Goal: Task Accomplishment & Management: Manage account settings

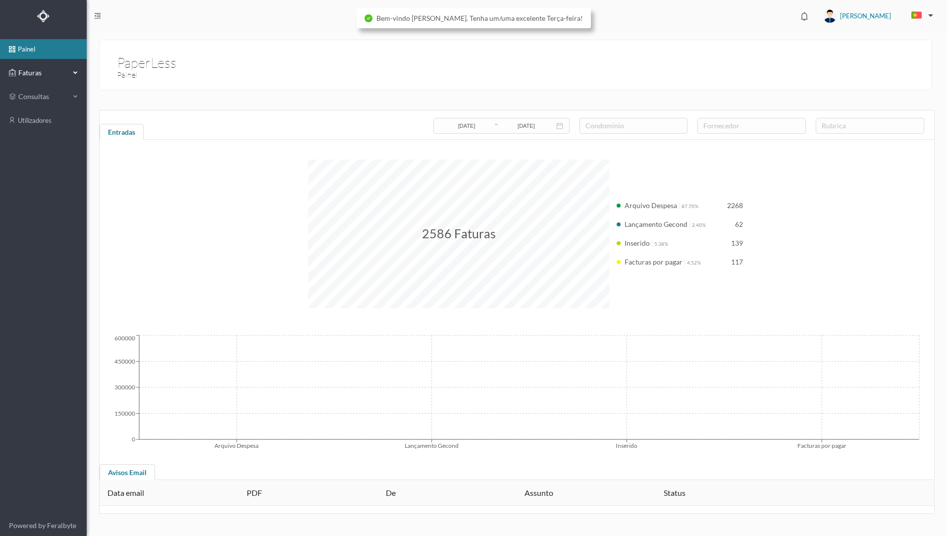
click at [55, 76] on span "Faturas" at bounding box center [43, 73] width 54 height 10
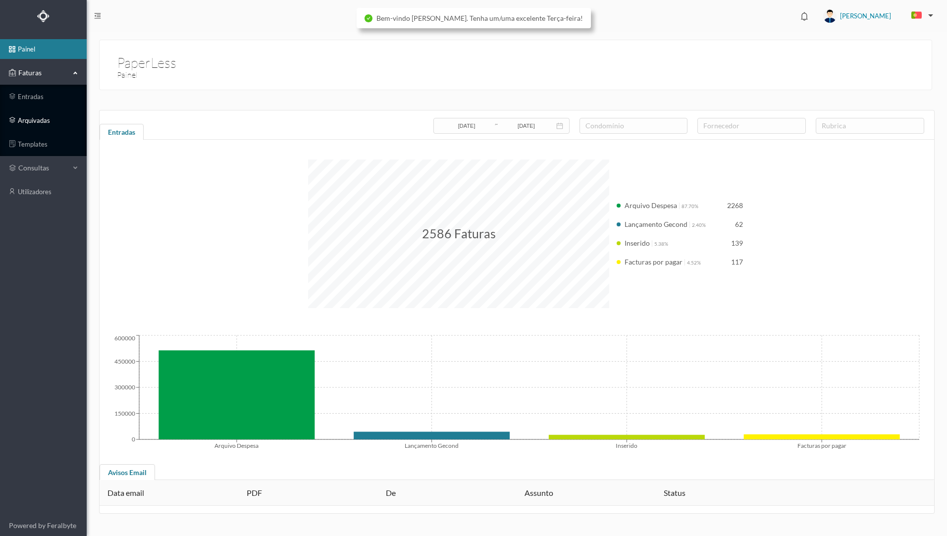
click at [58, 122] on link "arquivadas" at bounding box center [43, 120] width 87 height 20
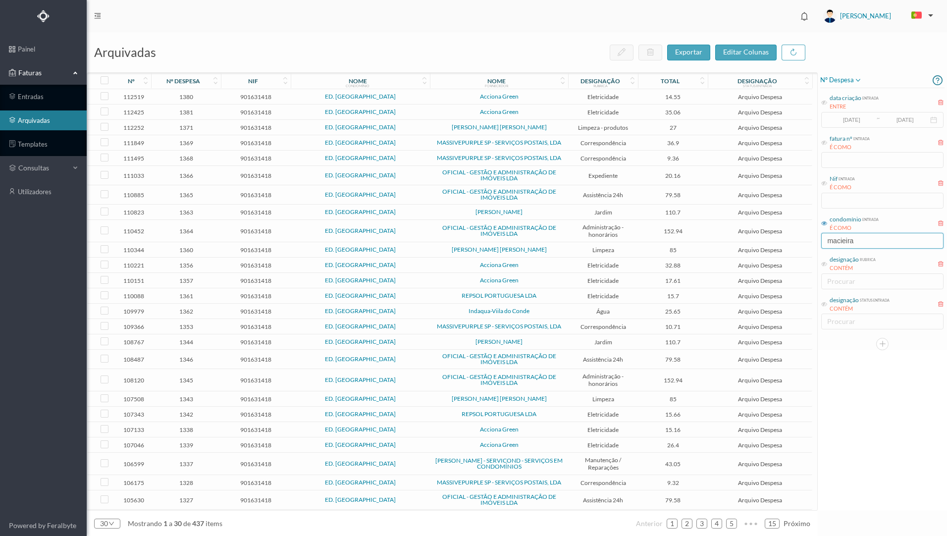
drag, startPoint x: 863, startPoint y: 242, endPoint x: 812, endPoint y: 238, distance: 51.7
click at [812, 238] on div "arquivadas exportar editar colunas nº nº despesa nif nome condomínio nome forne…" at bounding box center [517, 284] width 860 height 504
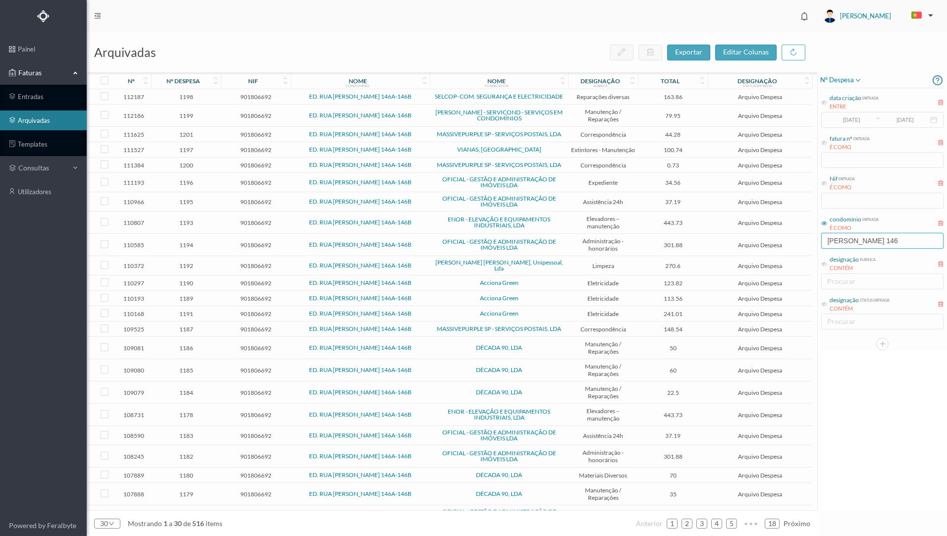
type input "[PERSON_NAME] 146"
click at [538, 311] on span "Acciona Green" at bounding box center [498, 314] width 133 height 6
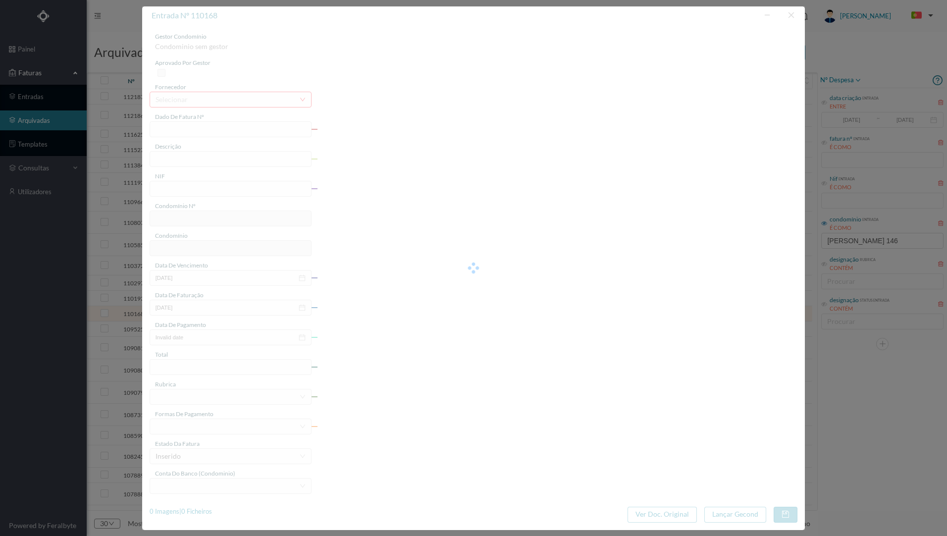
type input "FT P25/036277"
type input "[PERSON_NAME] 170 ([DATE] a [DATE])"
type input "901806692"
type input "[DATE]"
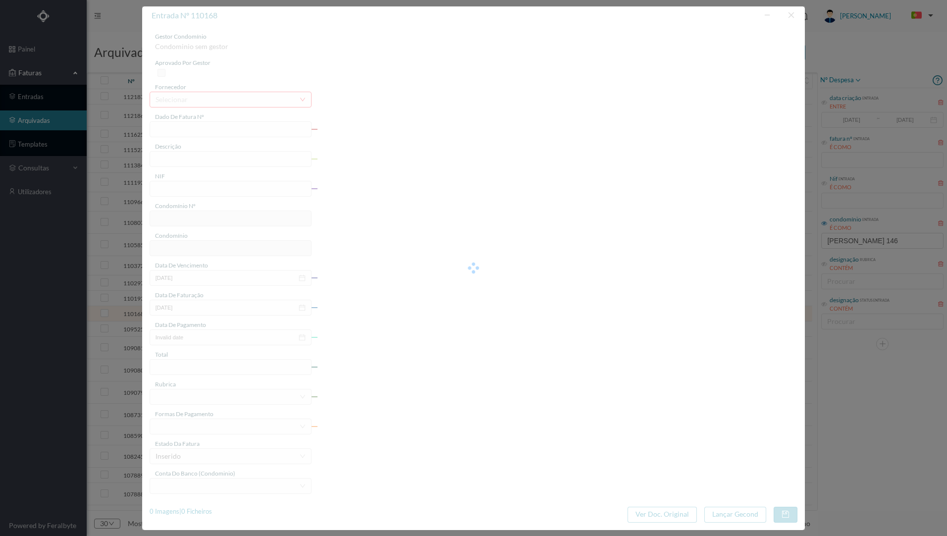
type input "[DATE]"
type input "241.01"
type input "815"
type input "ED. RUA [PERSON_NAME] 146A-146B"
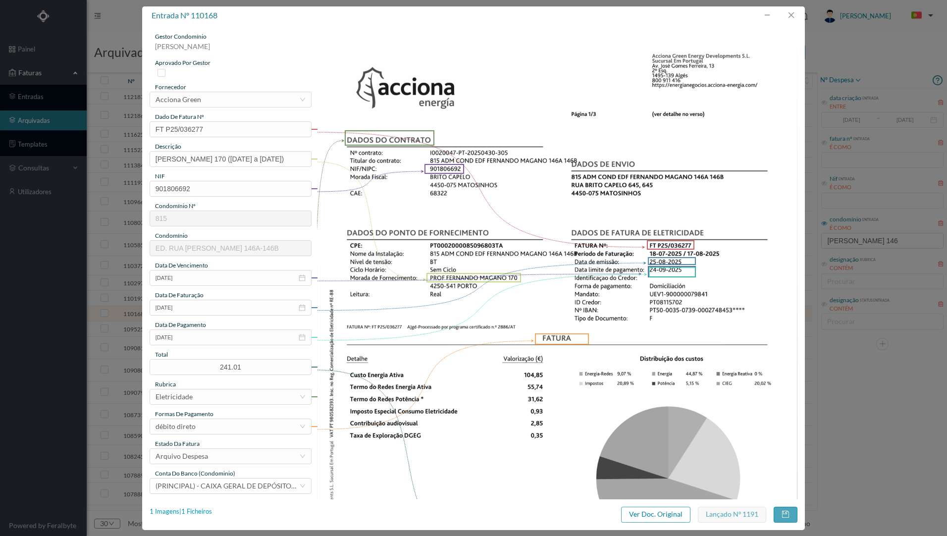
click at [194, 511] on div "1 Imagens | 1 Ficheiros" at bounding box center [181, 512] width 62 height 10
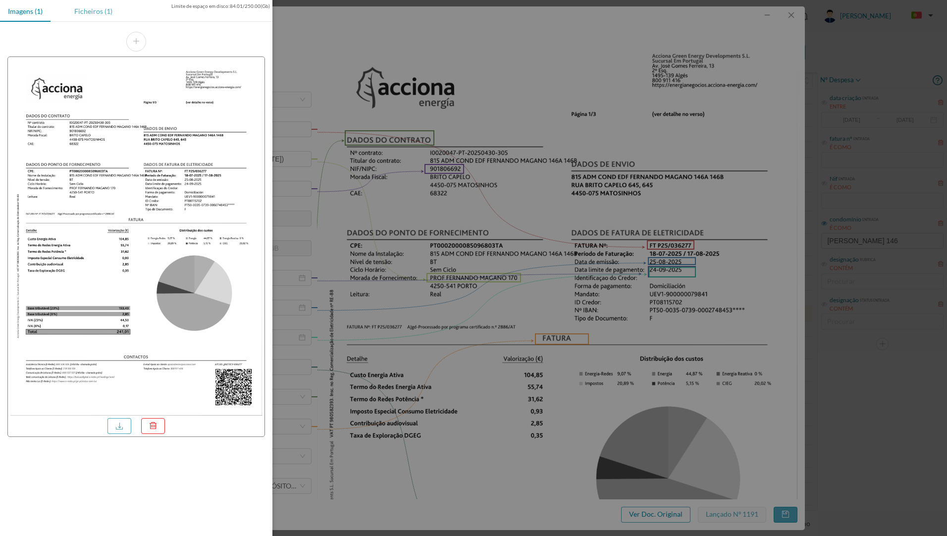
click at [92, 10] on div "Ficheiros (1)" at bounding box center [93, 11] width 54 height 22
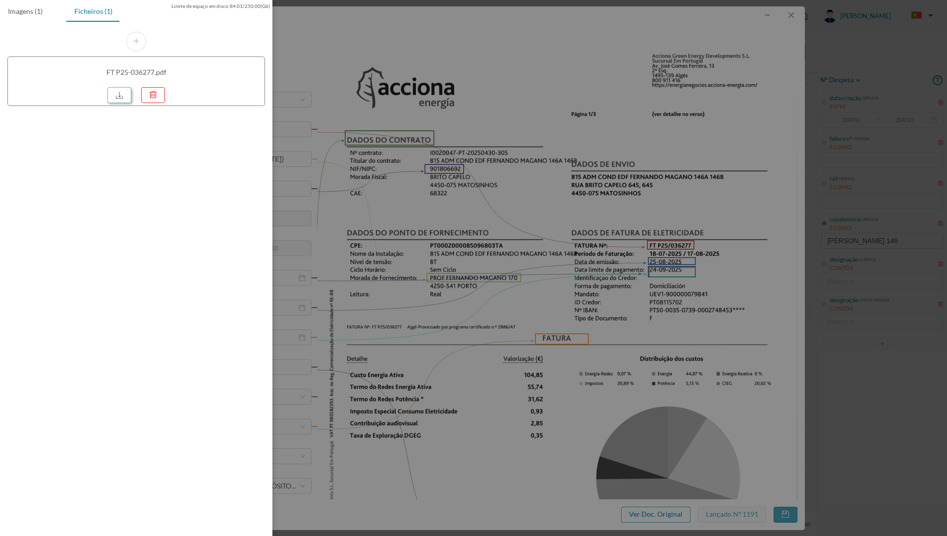
click at [122, 99] on link at bounding box center [119, 95] width 24 height 16
